Goal: Transaction & Acquisition: Purchase product/service

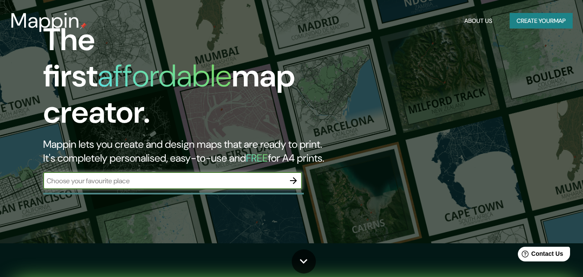
scroll to position [43, 0]
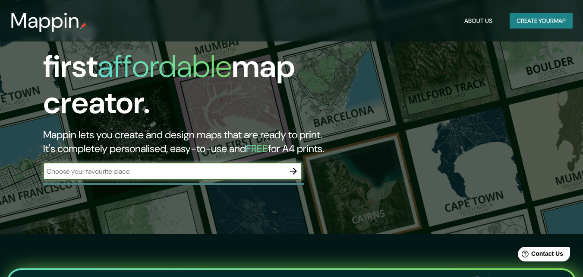
click at [235, 166] on input "text" at bounding box center [164, 171] width 242 height 10
type input "lima"
click at [293, 166] on icon "button" at bounding box center [293, 171] width 10 height 10
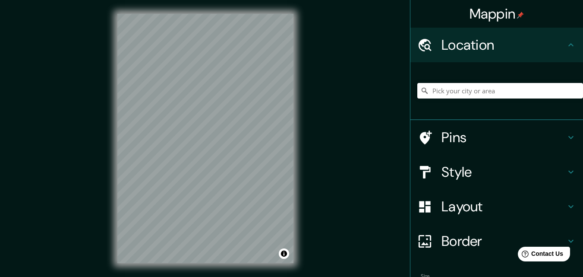
click at [461, 167] on h4 "Style" at bounding box center [503, 171] width 124 height 17
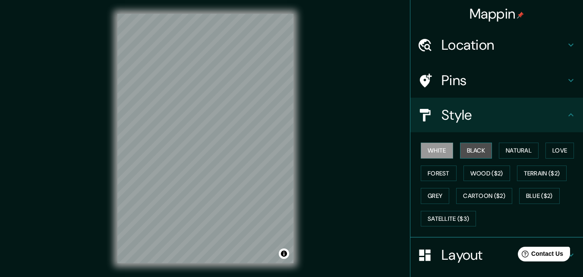
click at [475, 149] on button "Black" at bounding box center [476, 150] width 32 height 16
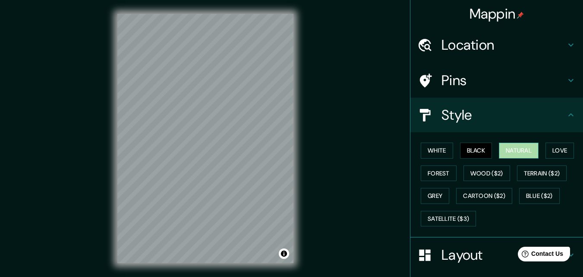
click at [515, 150] on button "Natural" at bounding box center [519, 150] width 40 height 16
click at [561, 149] on button "Love" at bounding box center [559, 150] width 28 height 16
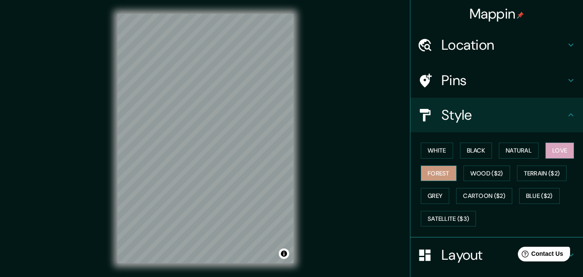
click at [444, 172] on button "Forest" at bounding box center [439, 173] width 36 height 16
click at [432, 196] on button "Grey" at bounding box center [435, 196] width 28 height 16
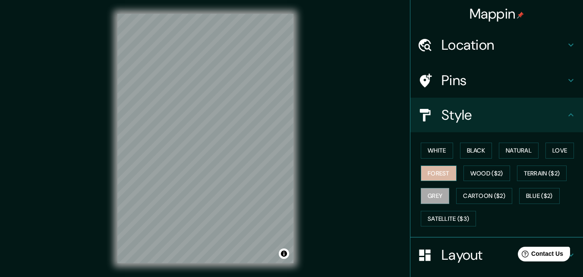
click at [441, 170] on button "Forest" at bounding box center [439, 173] width 36 height 16
click at [449, 144] on div "White Black Natural Love Forest Wood ($2) Terrain ($2) Grey Cartoon ($2) Blue (…" at bounding box center [500, 184] width 166 height 91
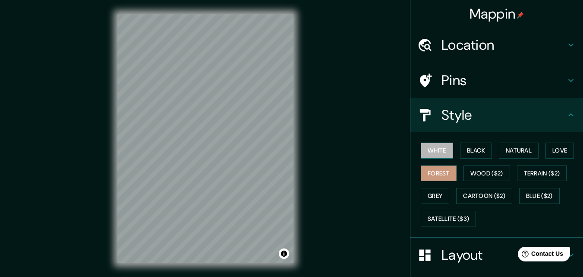
click at [442, 145] on button "White" at bounding box center [437, 150] width 32 height 16
click at [451, 157] on div "White Black Natural Love Forest Wood ($2) Terrain ($2) Grey Cartoon ($2) Blue (…" at bounding box center [500, 184] width 166 height 91
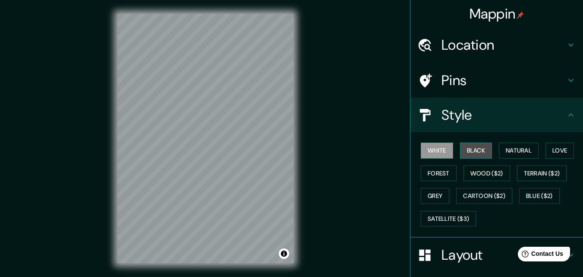
click at [460, 152] on button "Black" at bounding box center [476, 150] width 32 height 16
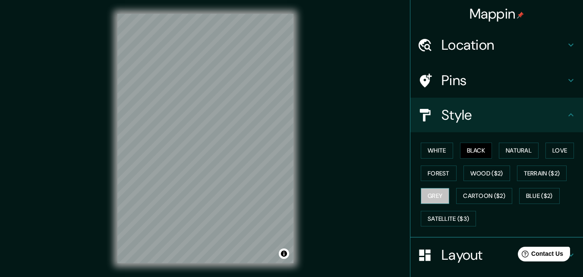
click at [431, 195] on button "Grey" at bounding box center [435, 196] width 28 height 16
click at [467, 150] on button "Black" at bounding box center [476, 150] width 32 height 16
click at [429, 151] on button "White" at bounding box center [437, 150] width 32 height 16
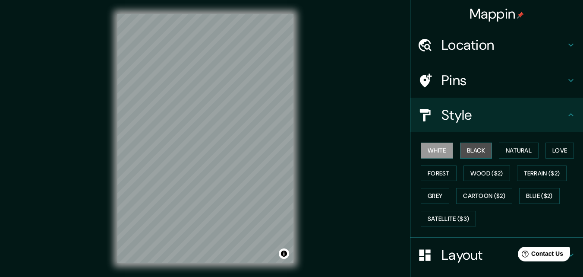
click at [460, 152] on button "Black" at bounding box center [476, 150] width 32 height 16
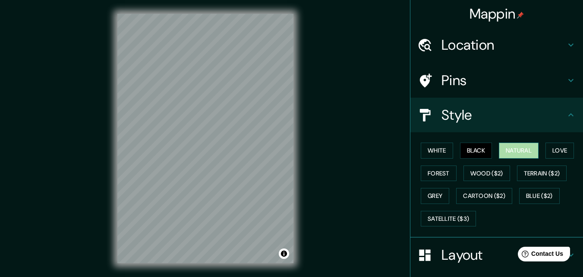
click at [513, 150] on button "Natural" at bounding box center [519, 150] width 40 height 16
click at [556, 147] on button "Love" at bounding box center [559, 150] width 28 height 16
click at [508, 151] on button "Natural" at bounding box center [519, 150] width 40 height 16
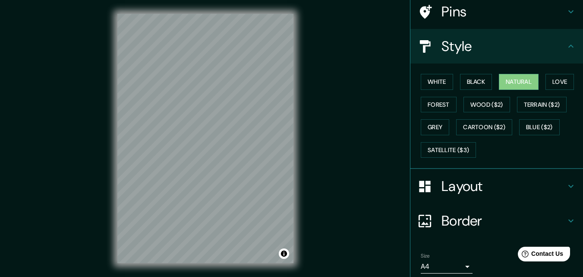
scroll to position [102, 0]
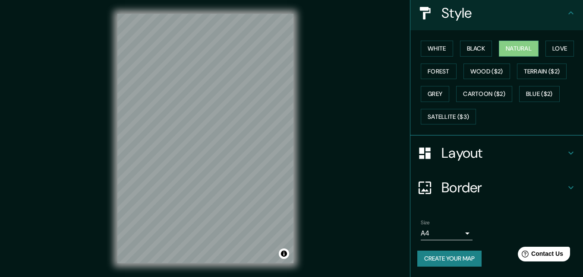
click at [438, 226] on div "Size A4 single" at bounding box center [447, 229] width 52 height 21
click at [437, 234] on body "Mappin Location Pins Style White Black Natural Love Forest Wood ($2) Terrain ($…" at bounding box center [291, 138] width 583 height 277
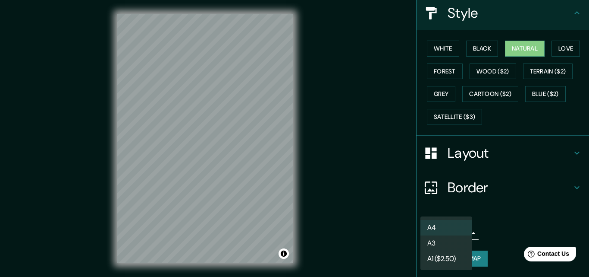
click at [444, 239] on li "A3" at bounding box center [447, 243] width 52 height 16
type input "a4"
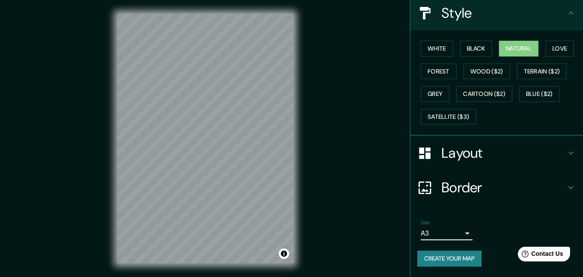
click at [445, 260] on button "Create your map" at bounding box center [449, 258] width 64 height 16
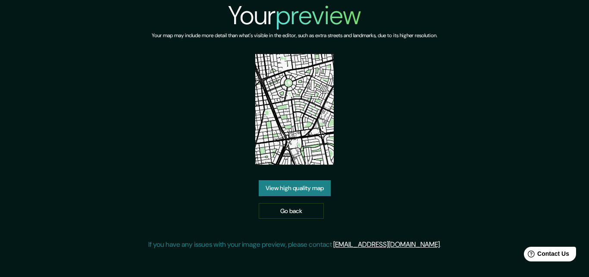
click at [325, 189] on link "View high quality map" at bounding box center [295, 188] width 72 height 16
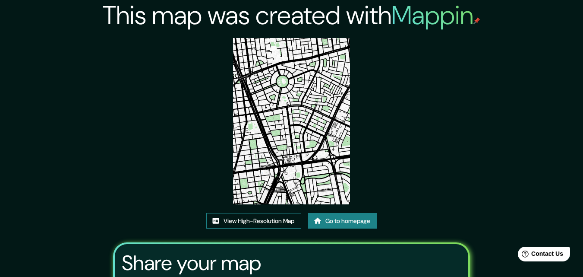
click at [268, 222] on link "View High-Resolution Map" at bounding box center [253, 221] width 95 height 16
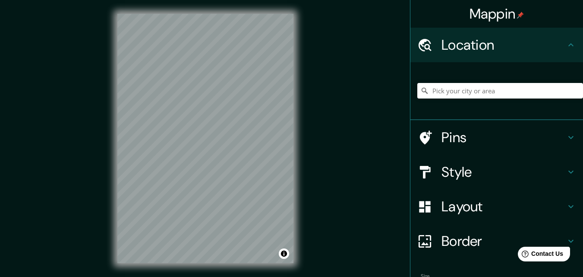
click at [299, 219] on div "© Mapbox © OpenStreetMap Improve this map" at bounding box center [206, 138] width 204 height 277
